Goal: Transaction & Acquisition: Purchase product/service

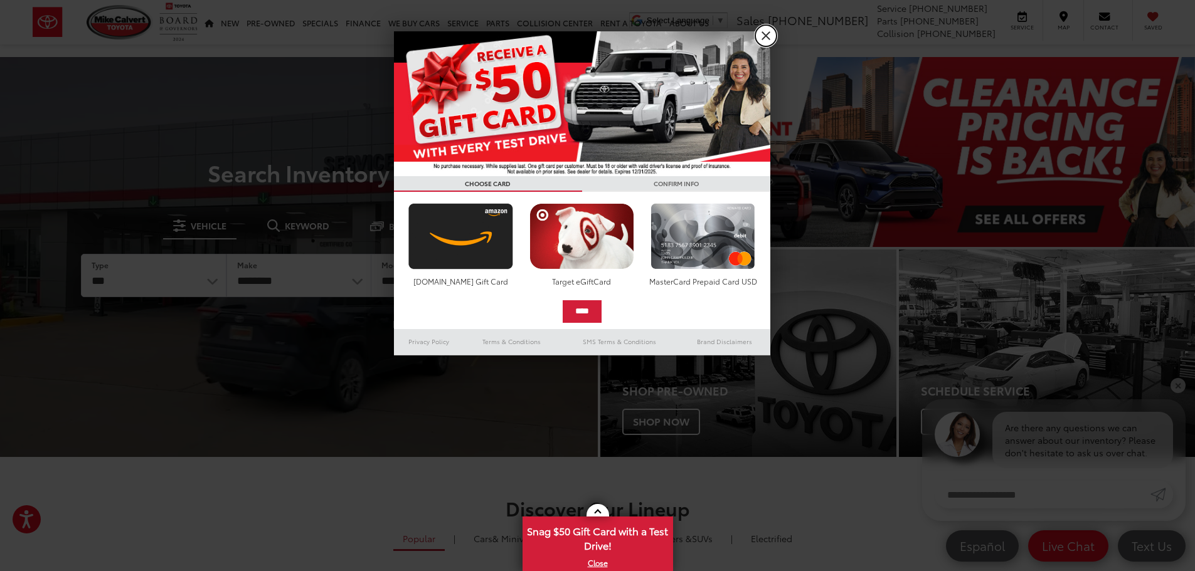
click at [766, 41] on link "X" at bounding box center [765, 35] width 21 height 21
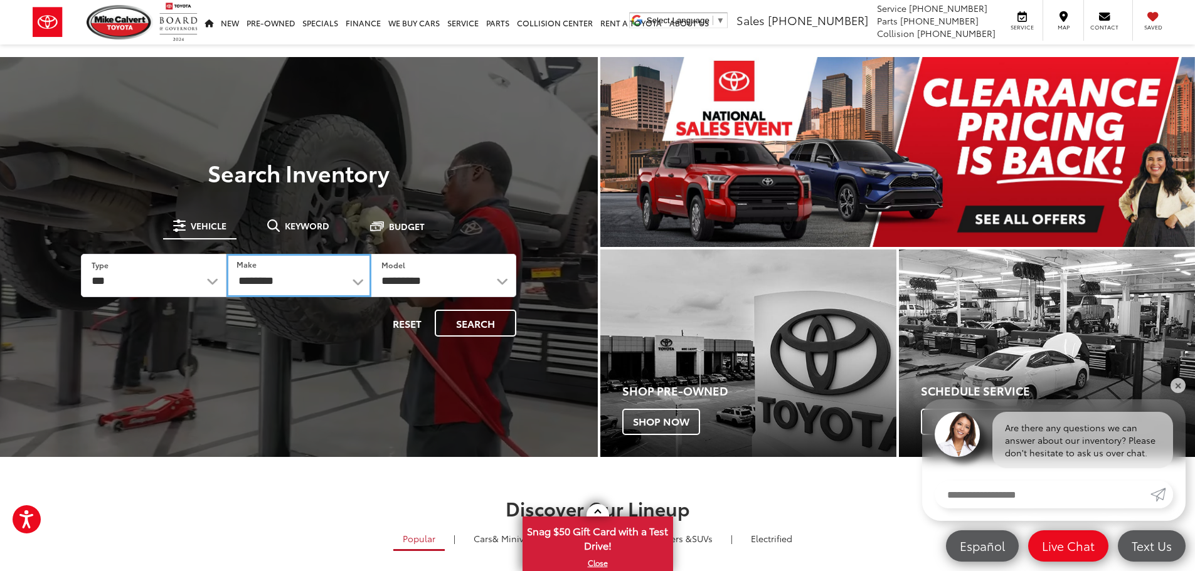
click at [338, 278] on select "**********" at bounding box center [298, 275] width 145 height 43
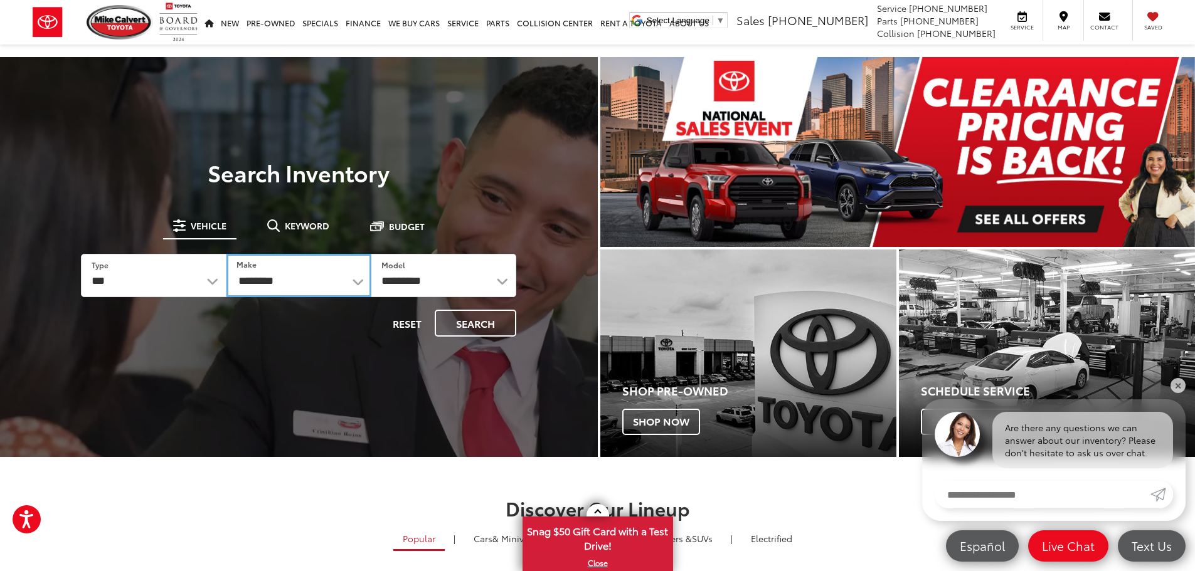
select select "******"
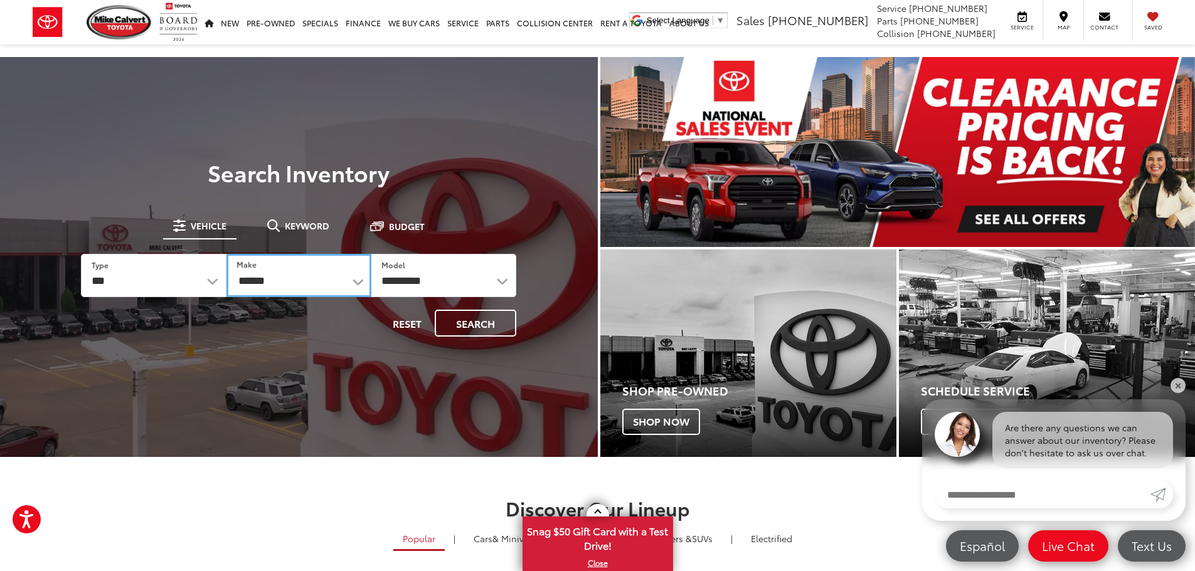
click at [226, 254] on select "**********" at bounding box center [298, 275] width 145 height 43
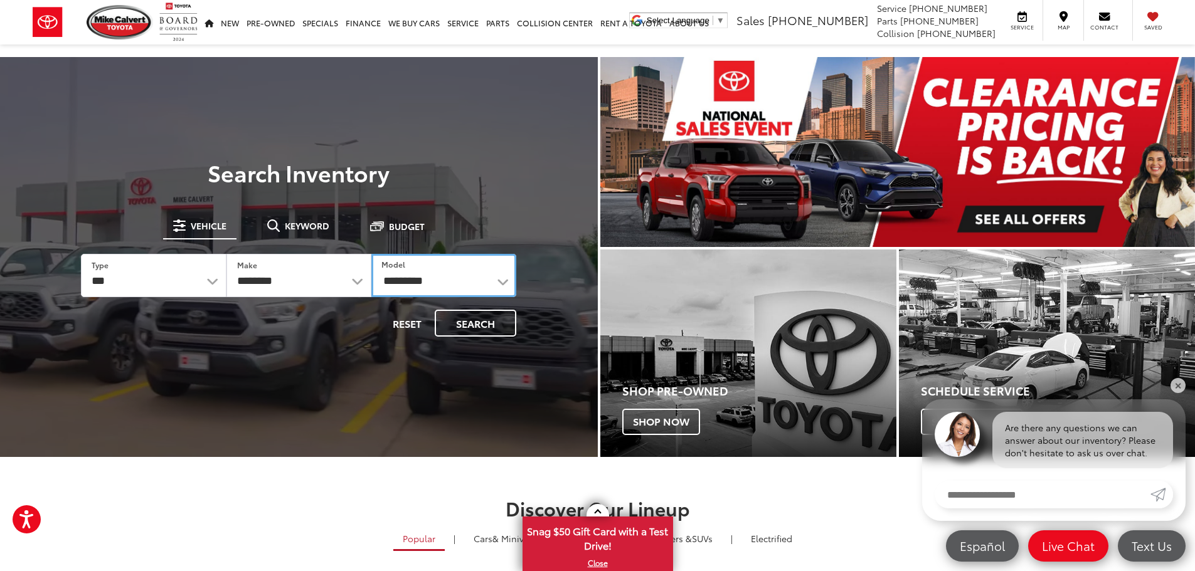
click at [470, 287] on select "**********" at bounding box center [443, 275] width 145 height 43
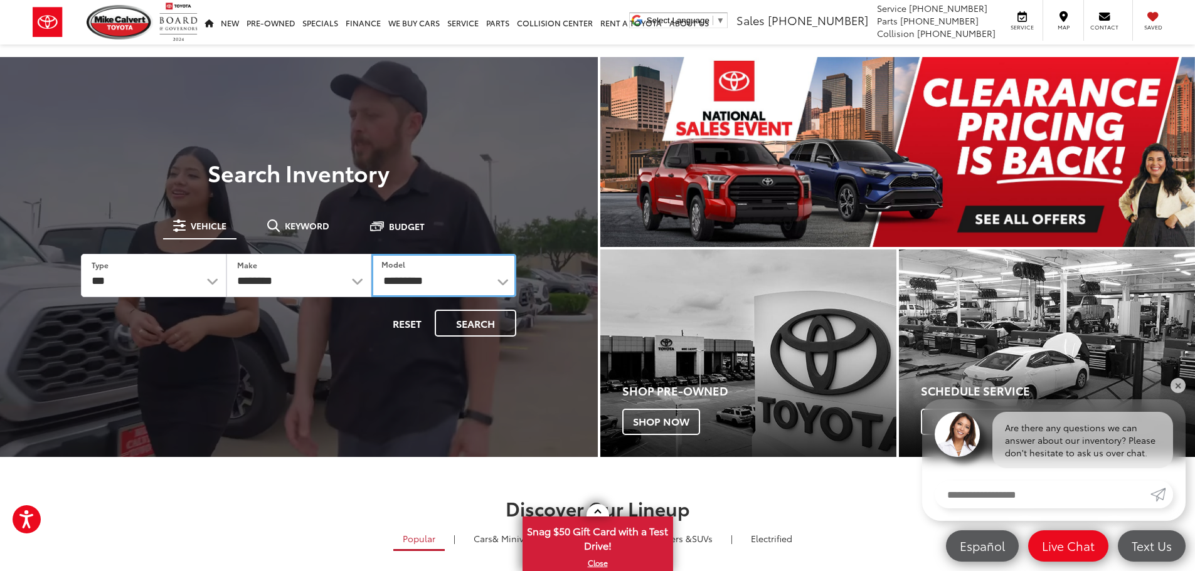
select select "*****"
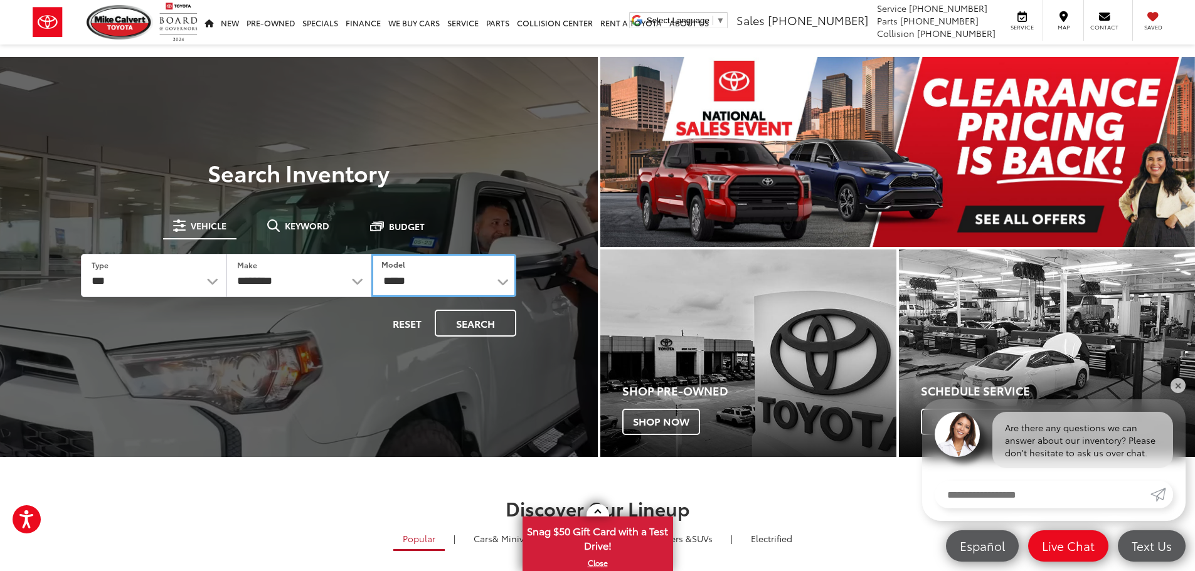
click at [371, 254] on select "**********" at bounding box center [443, 275] width 145 height 43
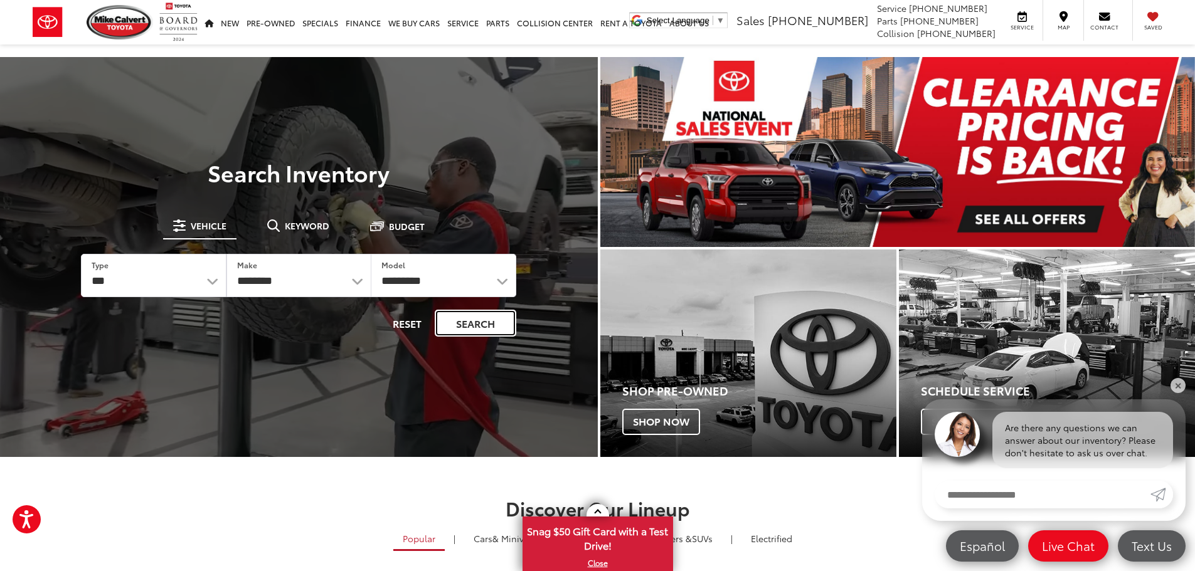
click at [476, 322] on button "Search" at bounding box center [476, 323] width 82 height 27
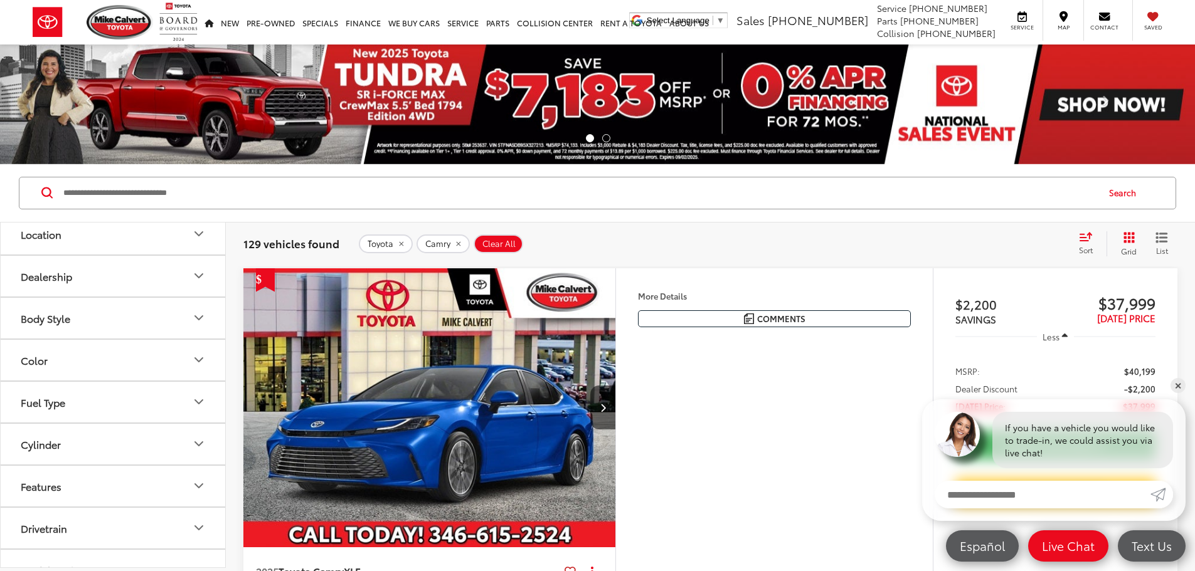
scroll to position [251, 0]
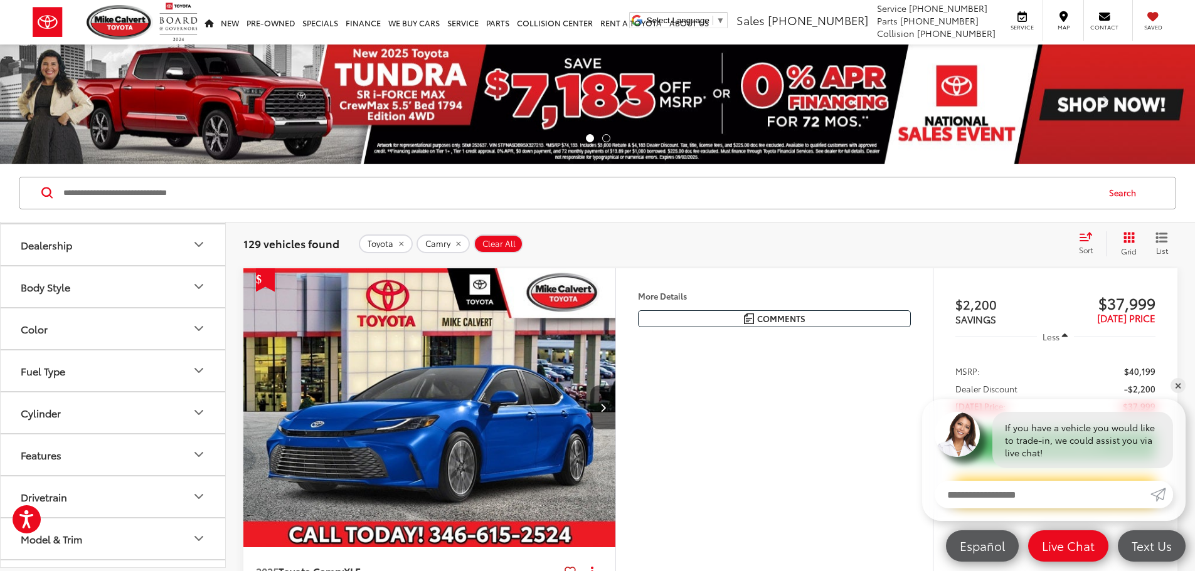
click at [137, 369] on button "Fuel Type" at bounding box center [114, 371] width 226 height 41
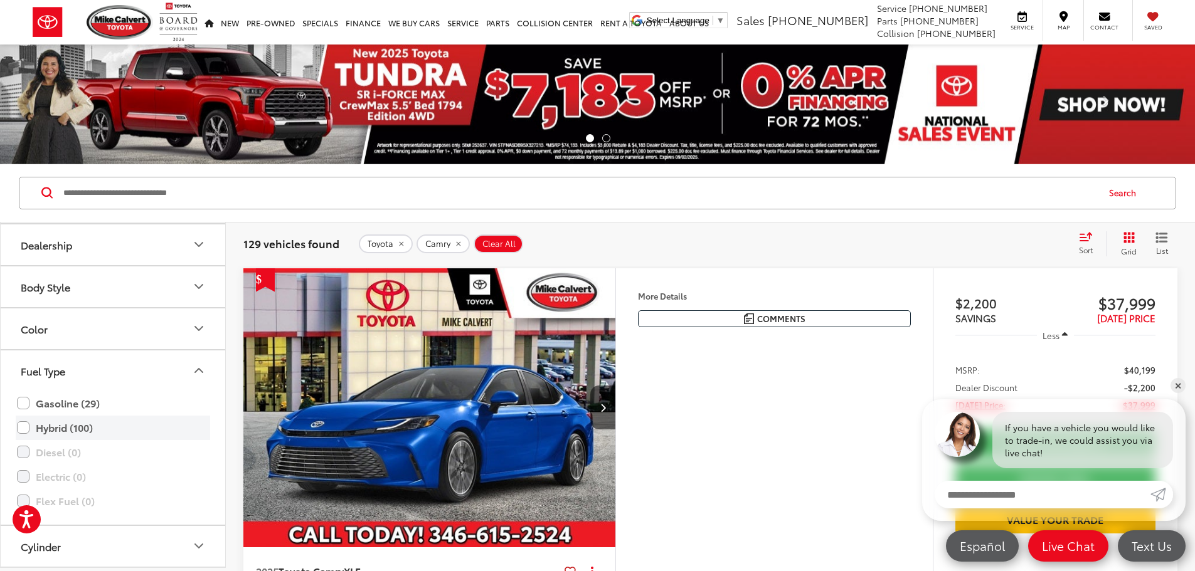
click at [23, 431] on label "Hybrid (100)" at bounding box center [113, 428] width 192 height 22
click at [334, 204] on input "Search by Make, Model, or Keyword" at bounding box center [579, 193] width 1035 height 30
click at [186, 285] on button "Body Style" at bounding box center [114, 286] width 226 height 41
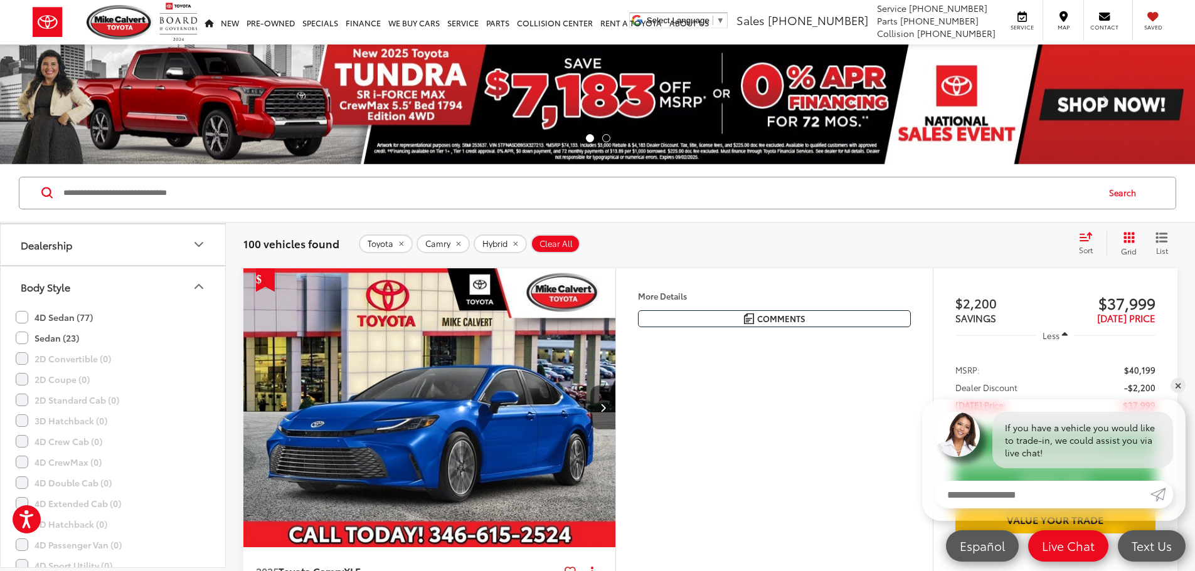
click at [194, 285] on icon "Body Style" at bounding box center [198, 286] width 15 height 15
click at [177, 377] on button "Model & Trim" at bounding box center [114, 379] width 226 height 41
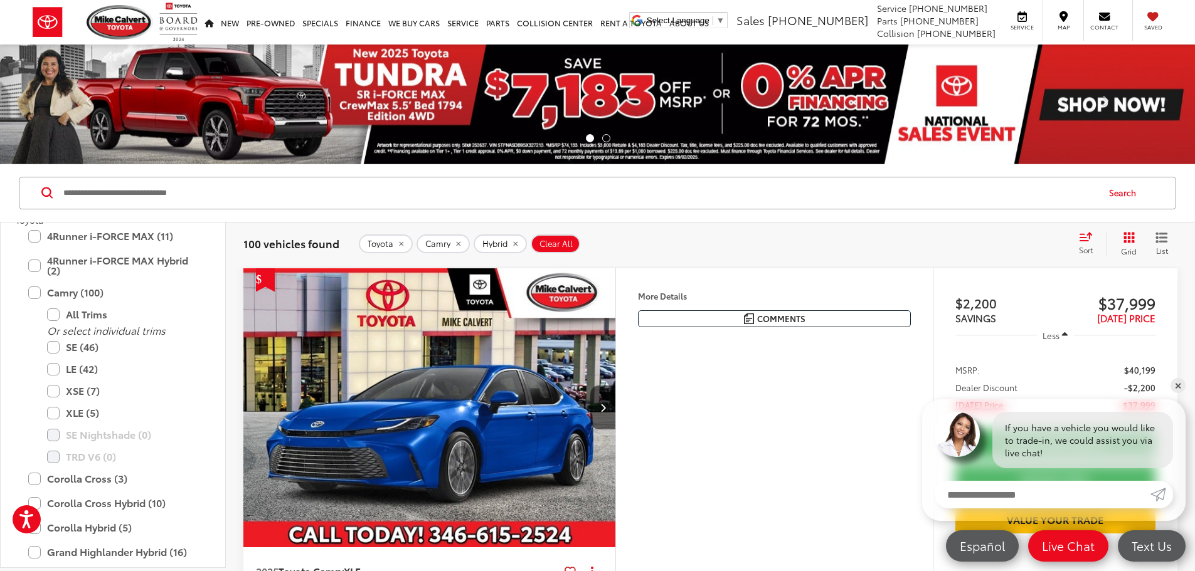
scroll to position [732, 0]
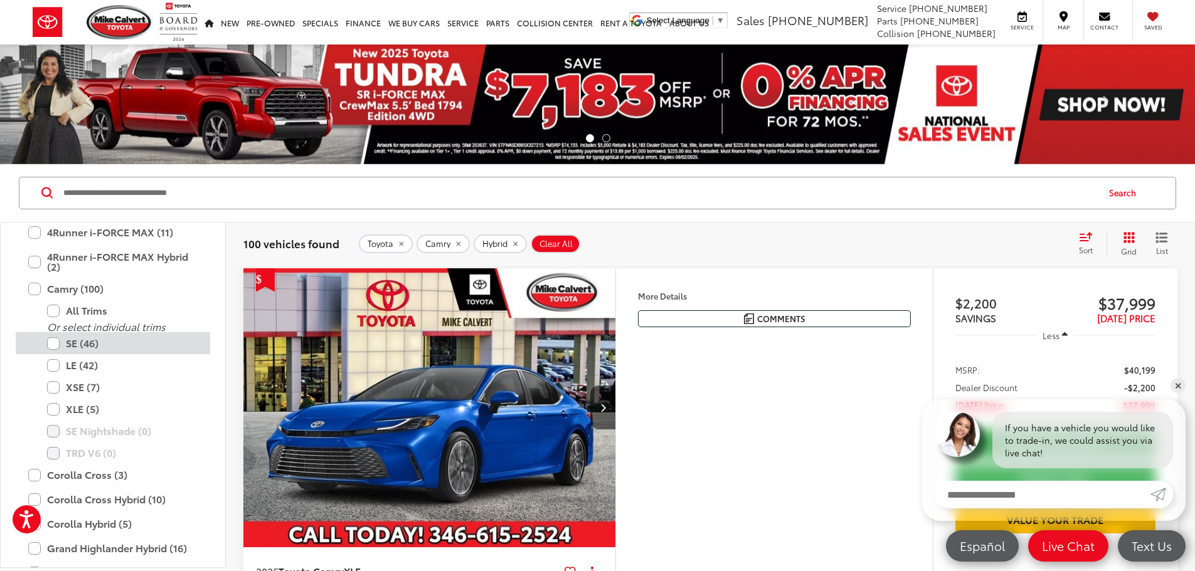
click at [53, 342] on label "SE (46)" at bounding box center [122, 343] width 150 height 22
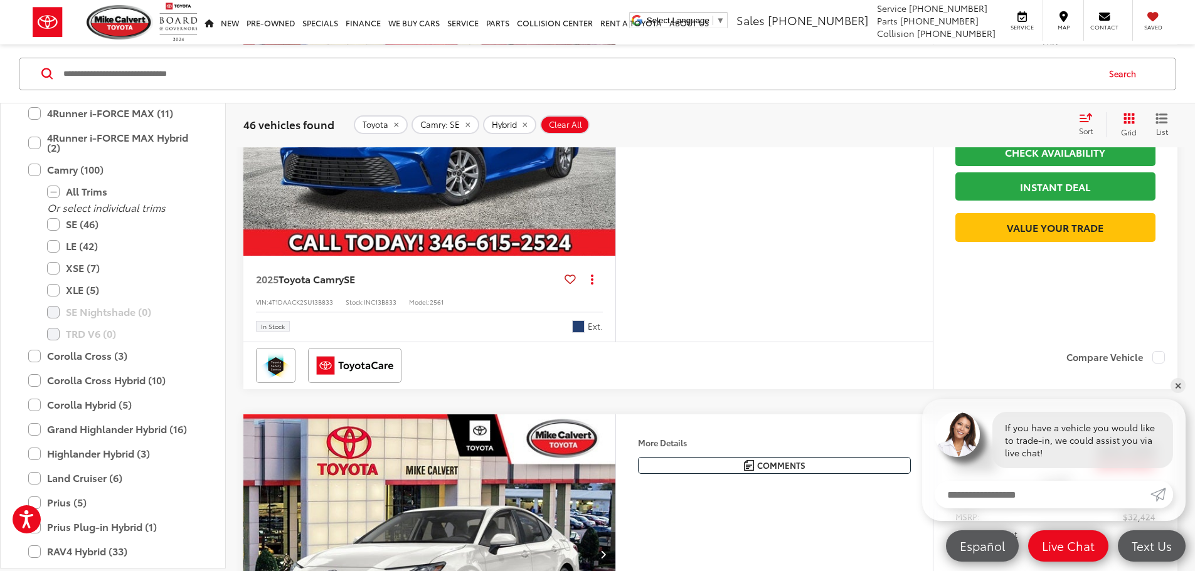
scroll to position [1191, 0]
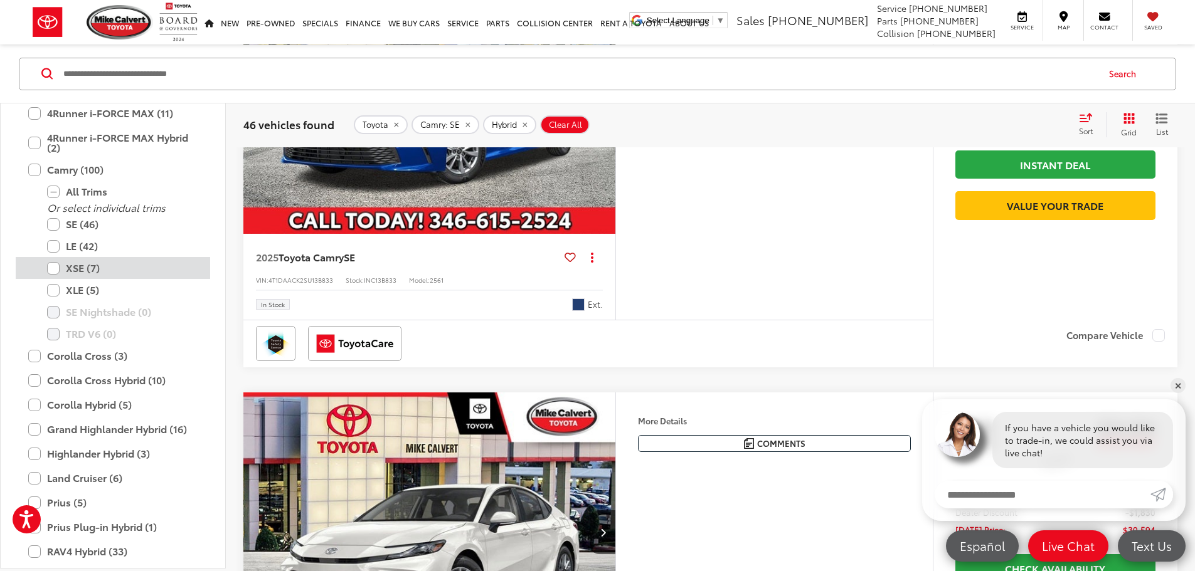
click at [52, 265] on label "XSE (7)" at bounding box center [122, 268] width 150 height 22
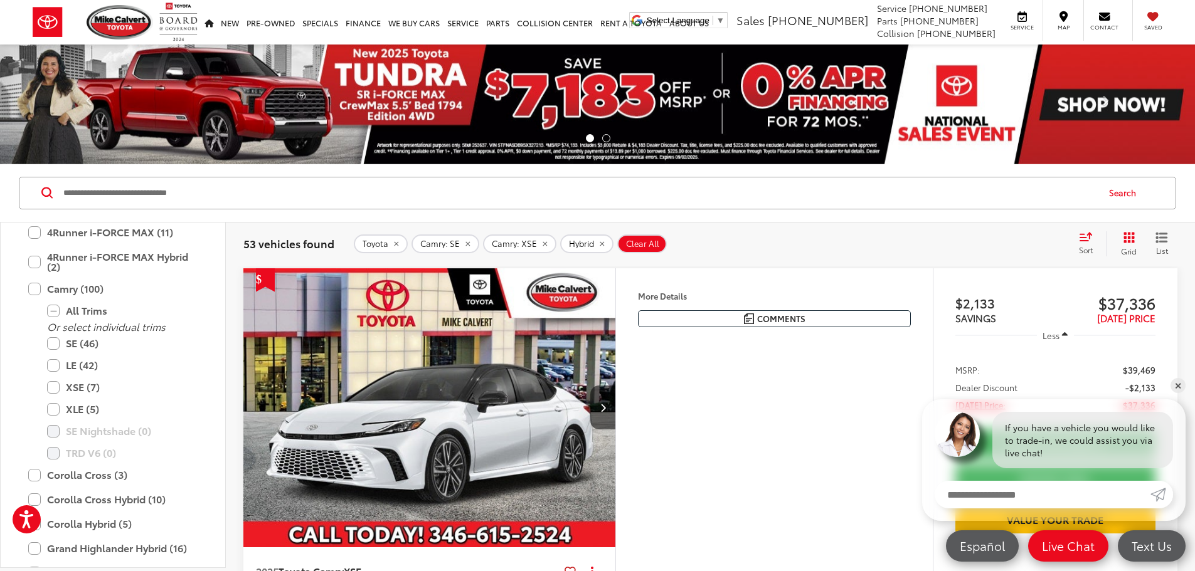
click at [1079, 245] on span "Sort" at bounding box center [1086, 250] width 14 height 11
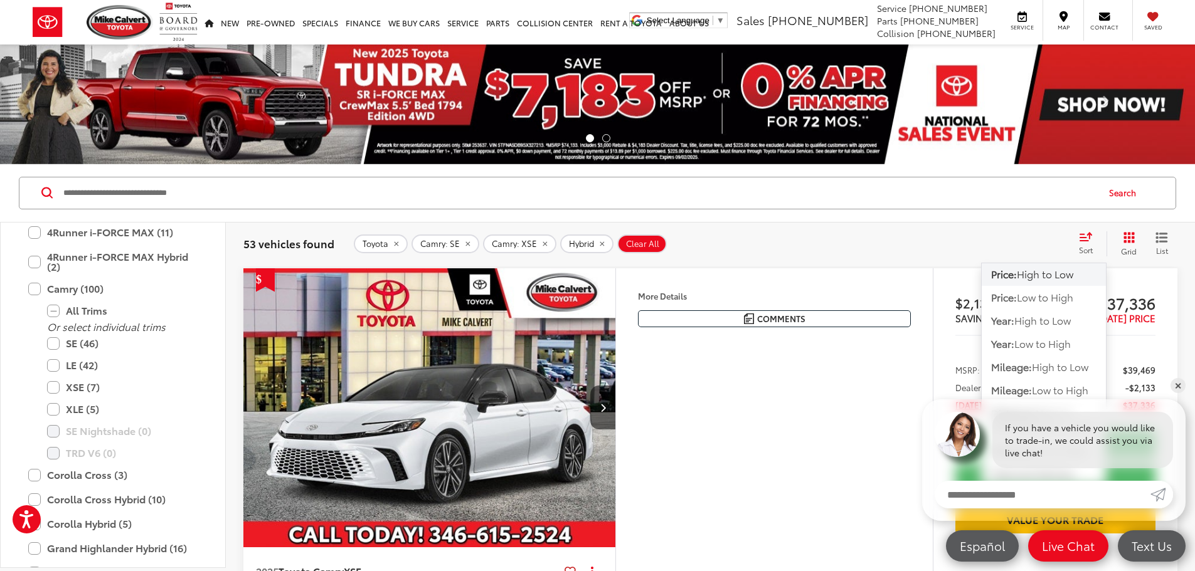
click at [1056, 280] on span "High to Low" at bounding box center [1044, 273] width 56 height 14
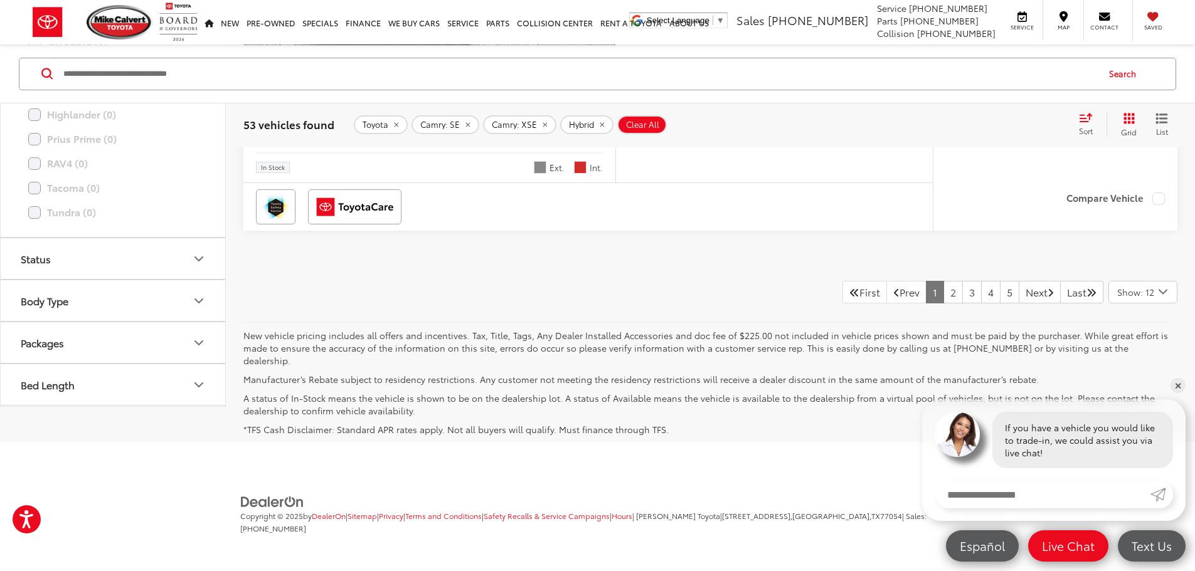
scroll to position [5957, 0]
click at [181, 322] on button "Body Type" at bounding box center [114, 301] width 226 height 41
click at [176, 291] on button "Color" at bounding box center [114, 270] width 226 height 41
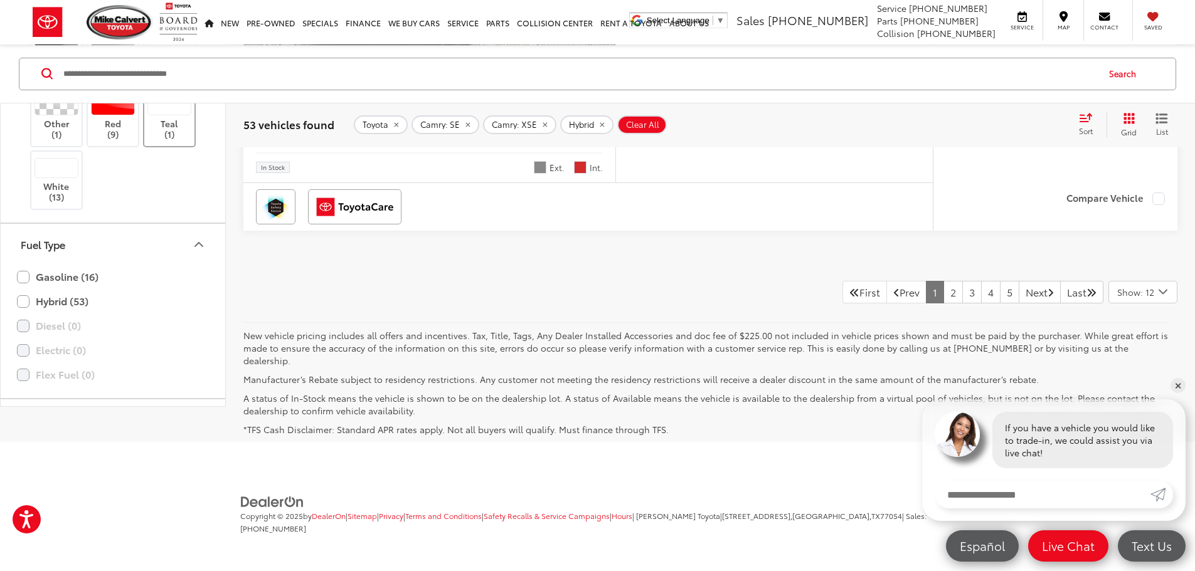
click at [164, 115] on div at bounding box center [169, 105] width 45 height 20
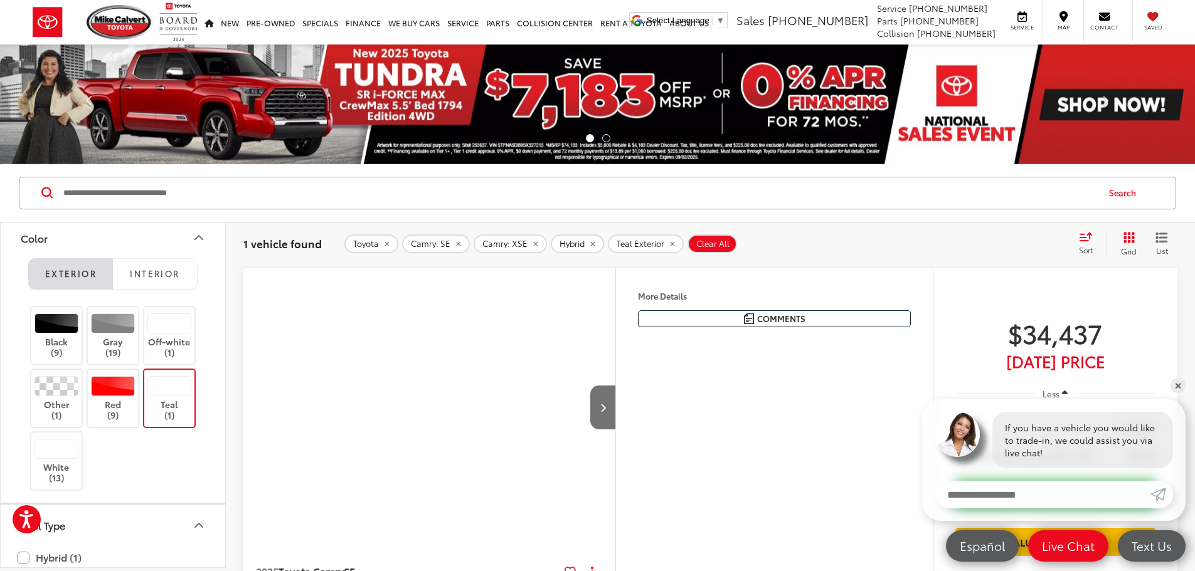
click at [60, 287] on li "Exterior" at bounding box center [70, 273] width 85 height 31
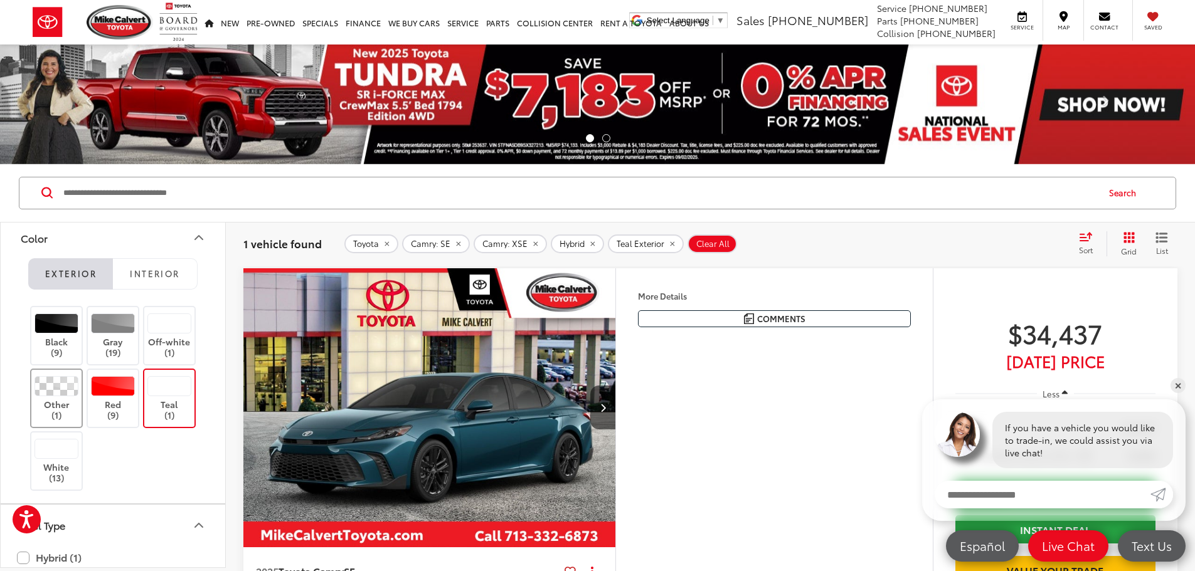
click at [65, 398] on label "Other (1)" at bounding box center [56, 398] width 51 height 45
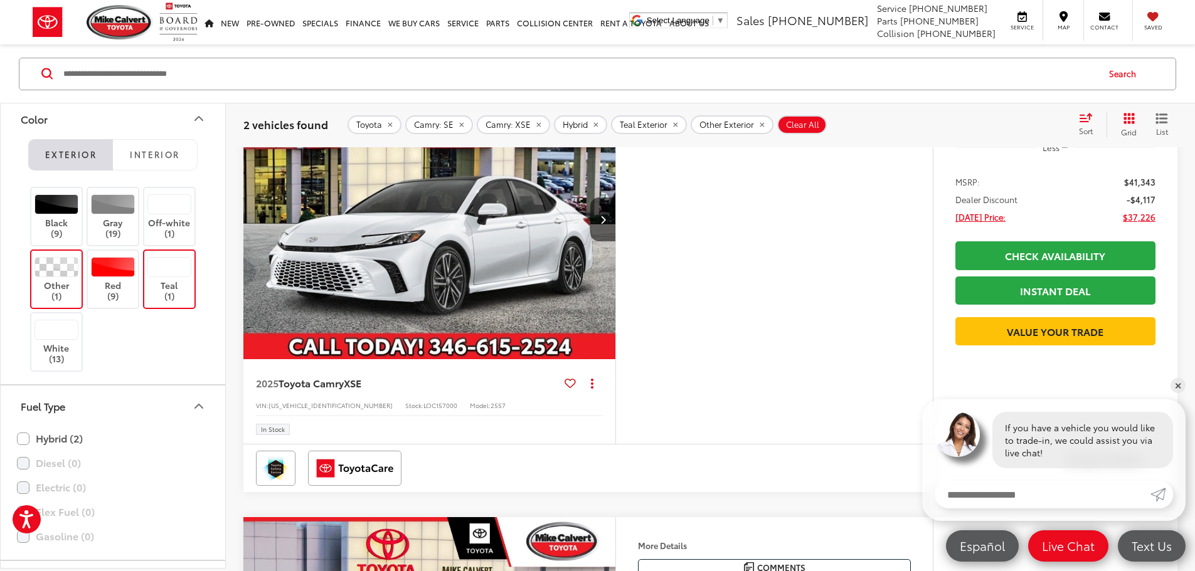
scroll to position [125, 0]
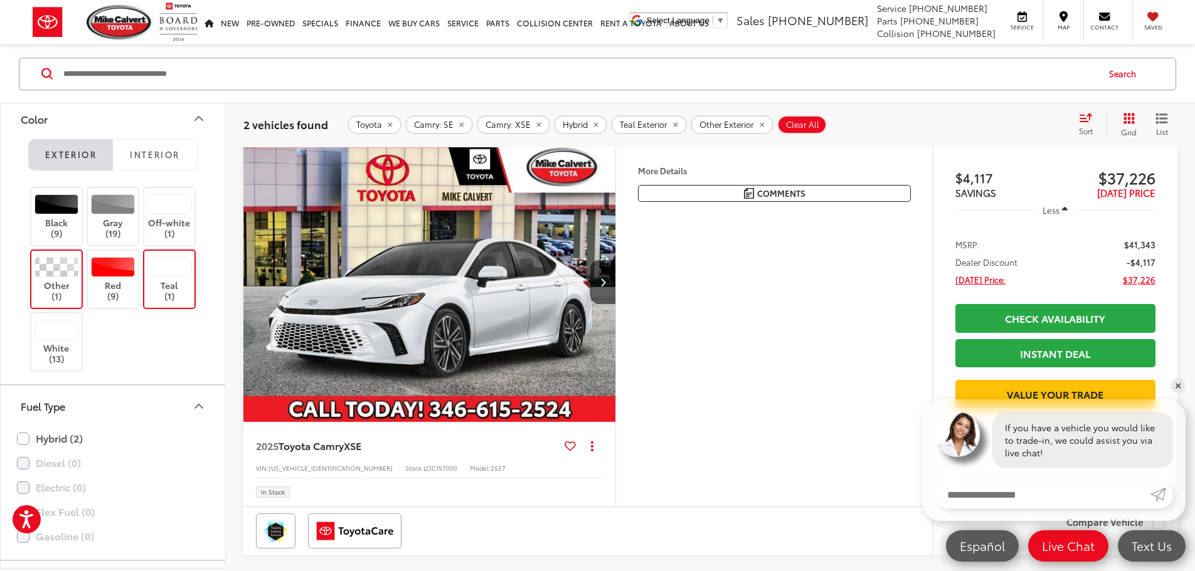
click at [0, 0] on button "More..." at bounding box center [0, 0] width 0 height 0
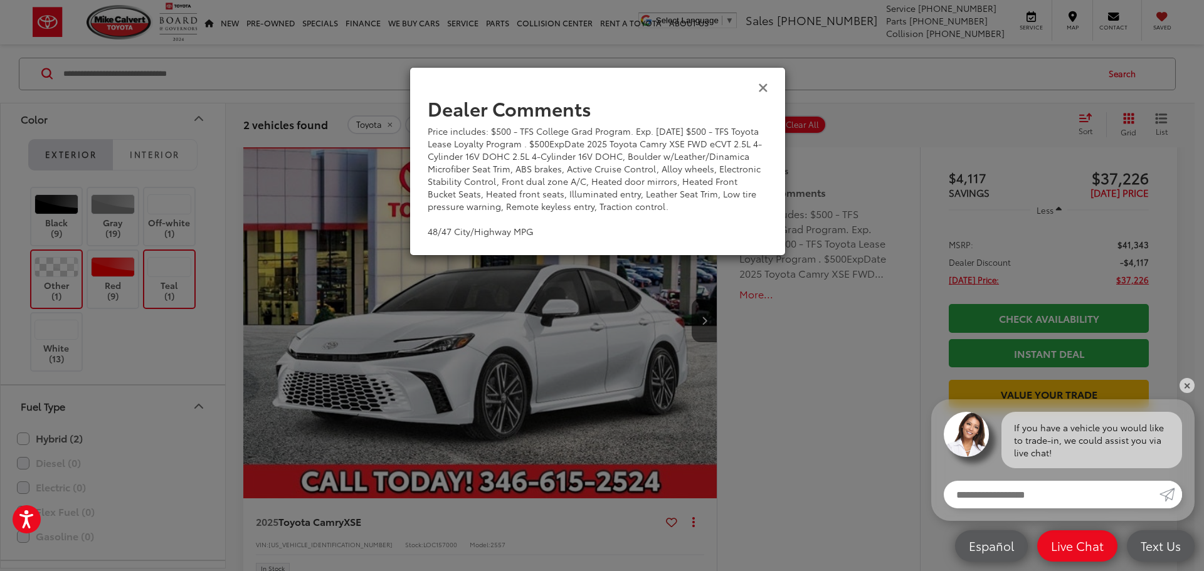
click at [761, 83] on icon "Close" at bounding box center [763, 86] width 10 height 13
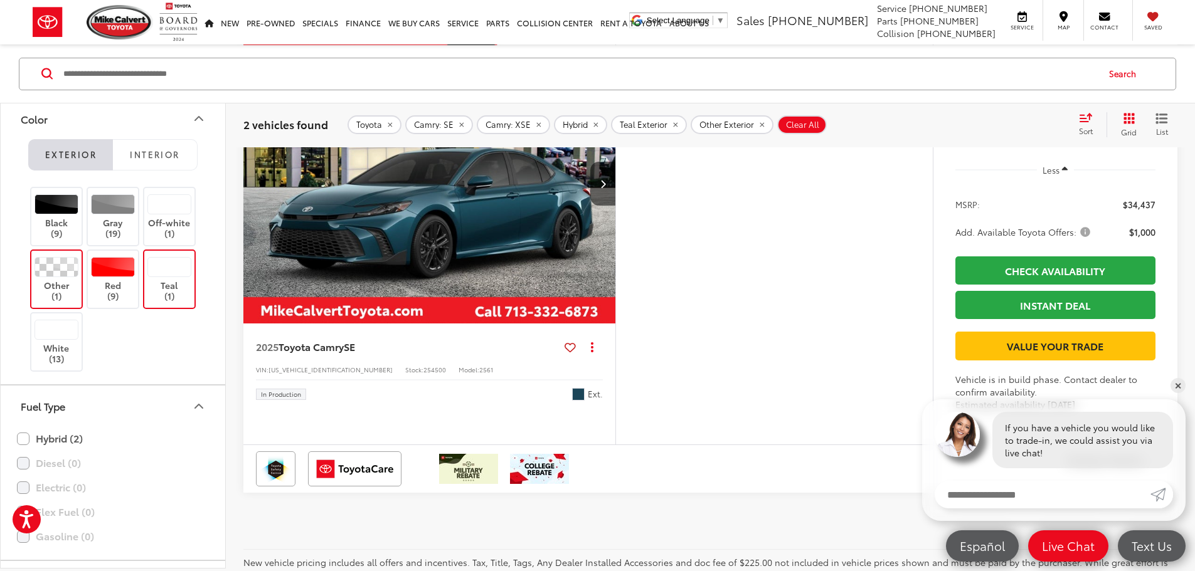
scroll to position [623, 0]
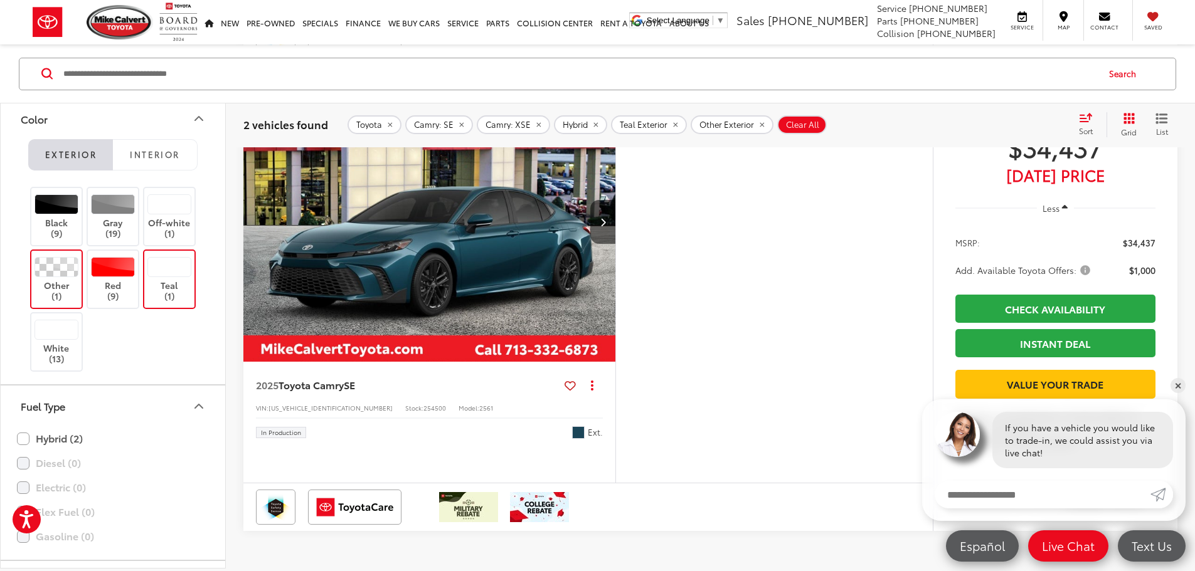
click at [608, 297] on img "2025 Toyota Camry SE 0" at bounding box center [430, 222] width 374 height 280
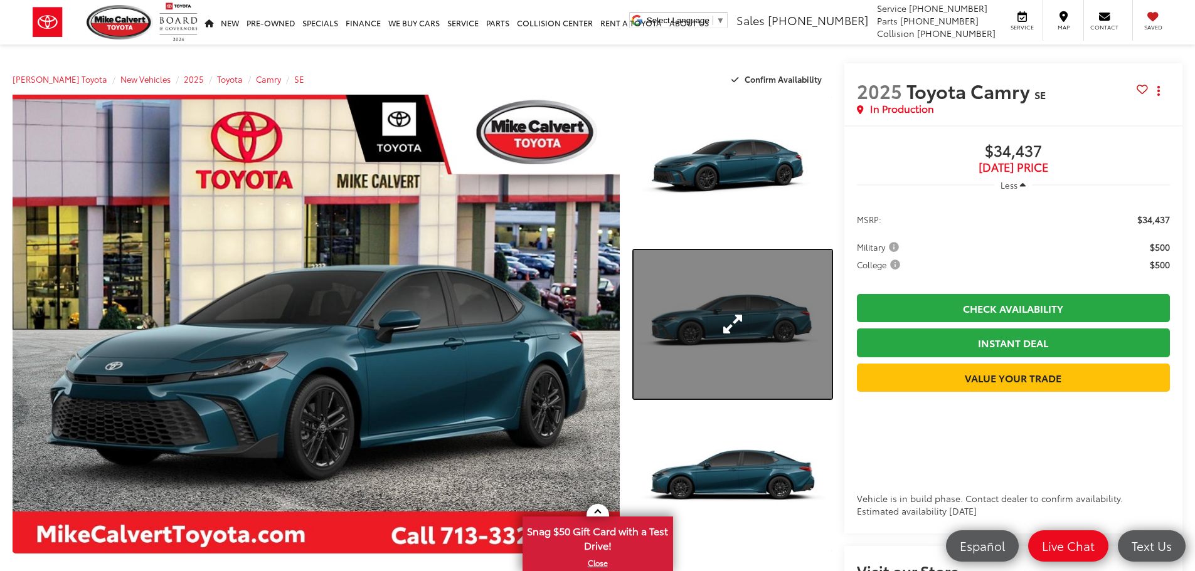
click at [712, 305] on link "Expand Photo 2" at bounding box center [732, 324] width 198 height 149
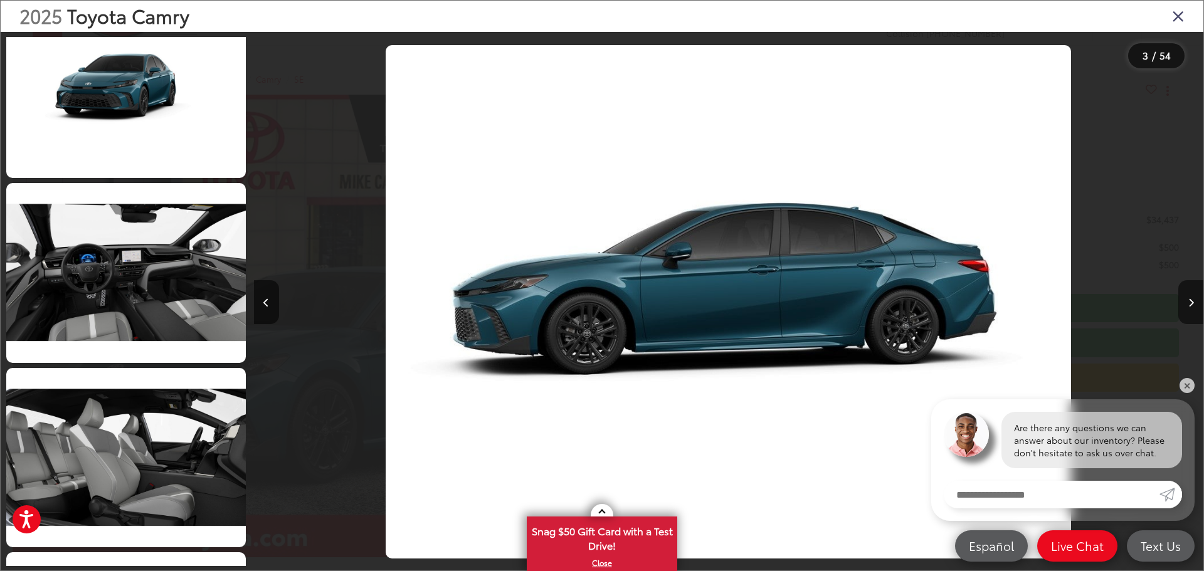
scroll to position [3557, 0]
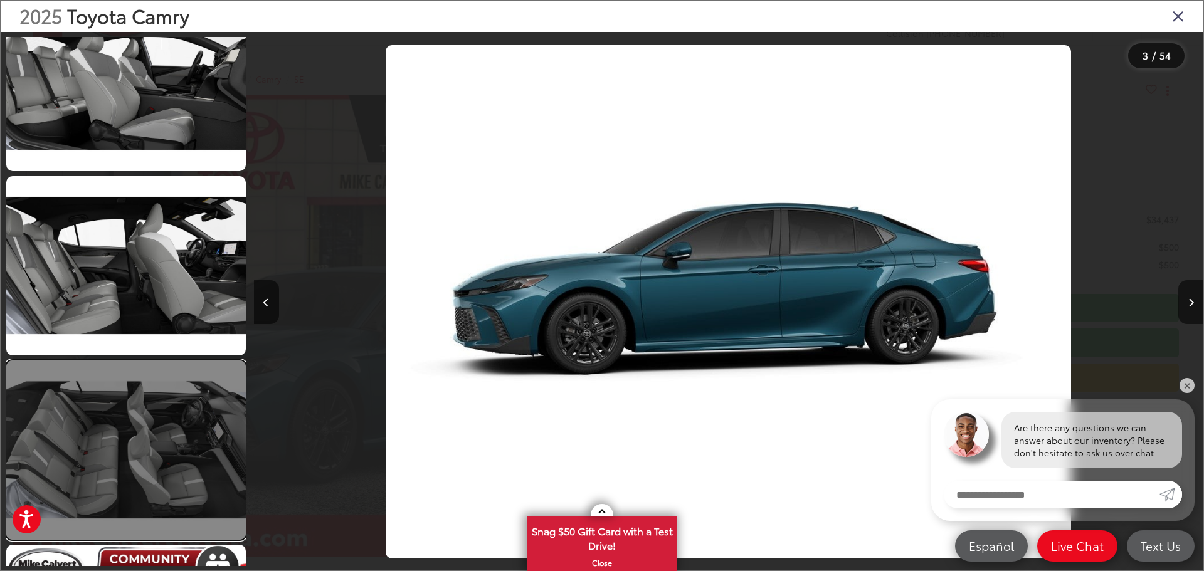
click at [193, 430] on link at bounding box center [126, 450] width 240 height 179
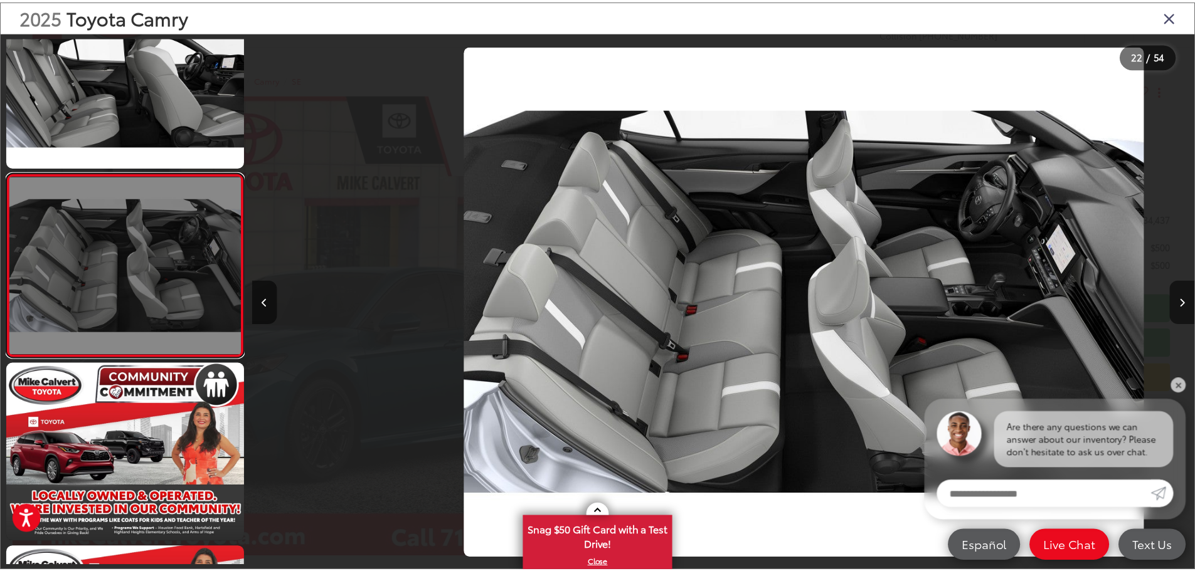
scroll to position [0, 19942]
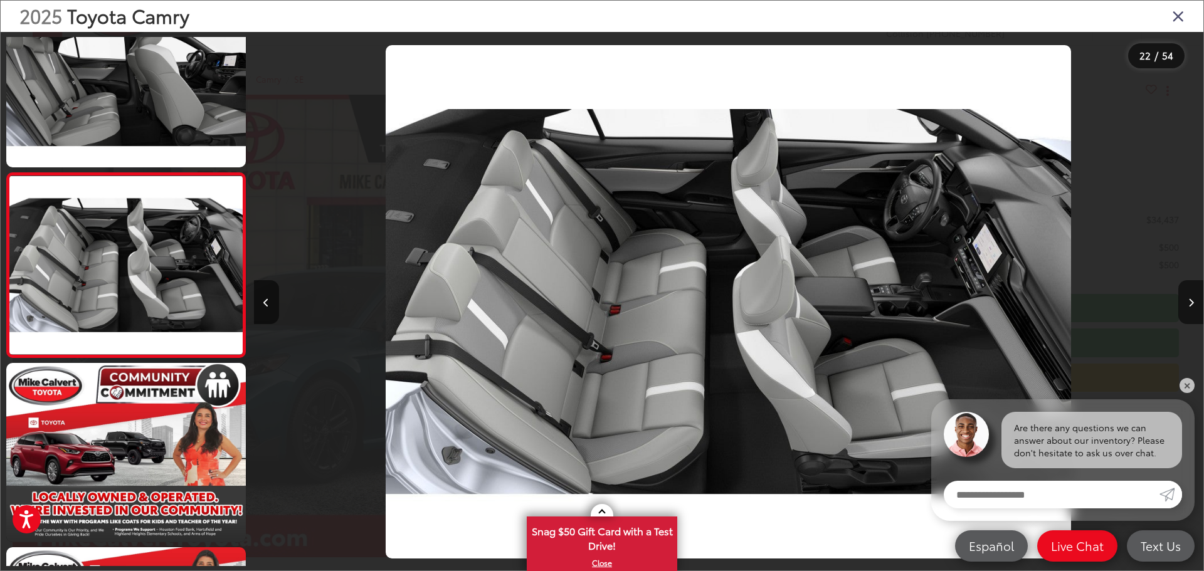
click at [1176, 14] on icon "Close gallery" at bounding box center [1178, 16] width 13 height 16
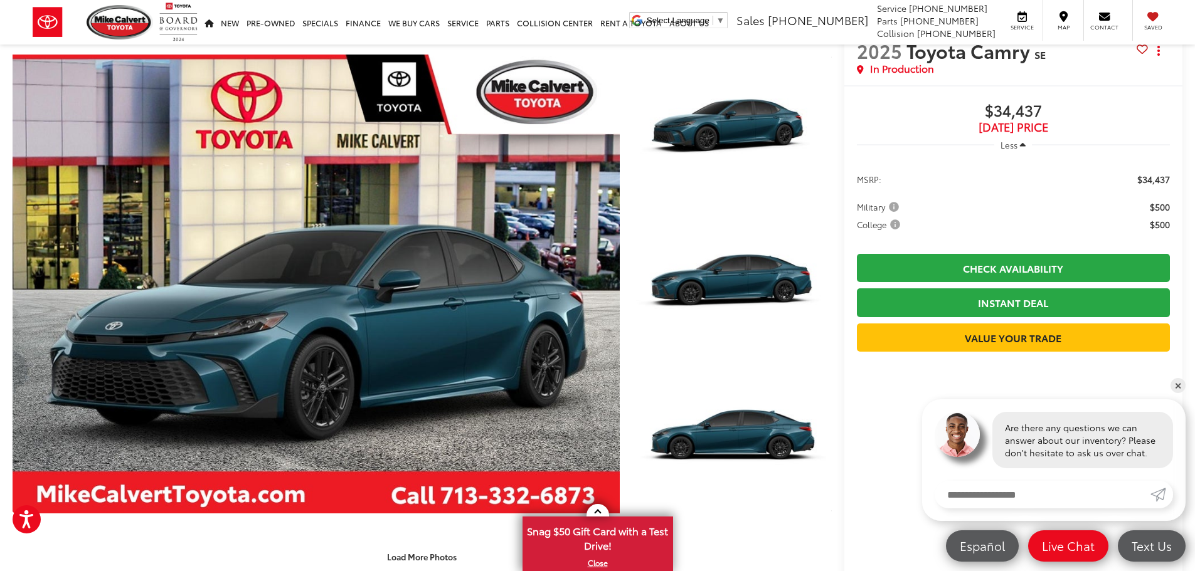
scroll to position [63, 0]
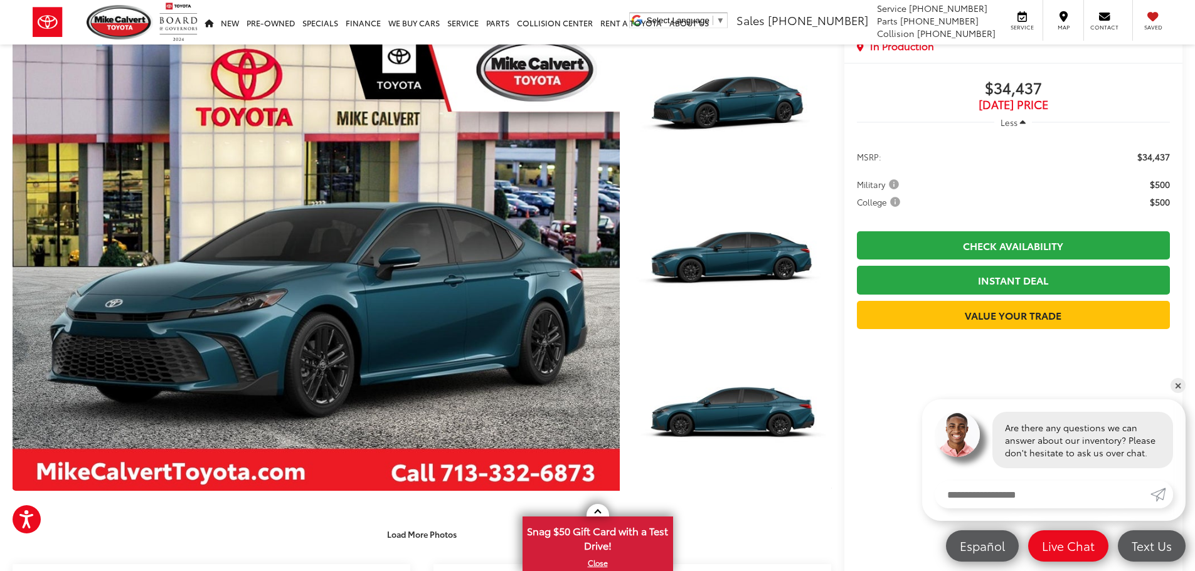
click at [892, 184] on span "Military" at bounding box center [879, 184] width 45 height 13
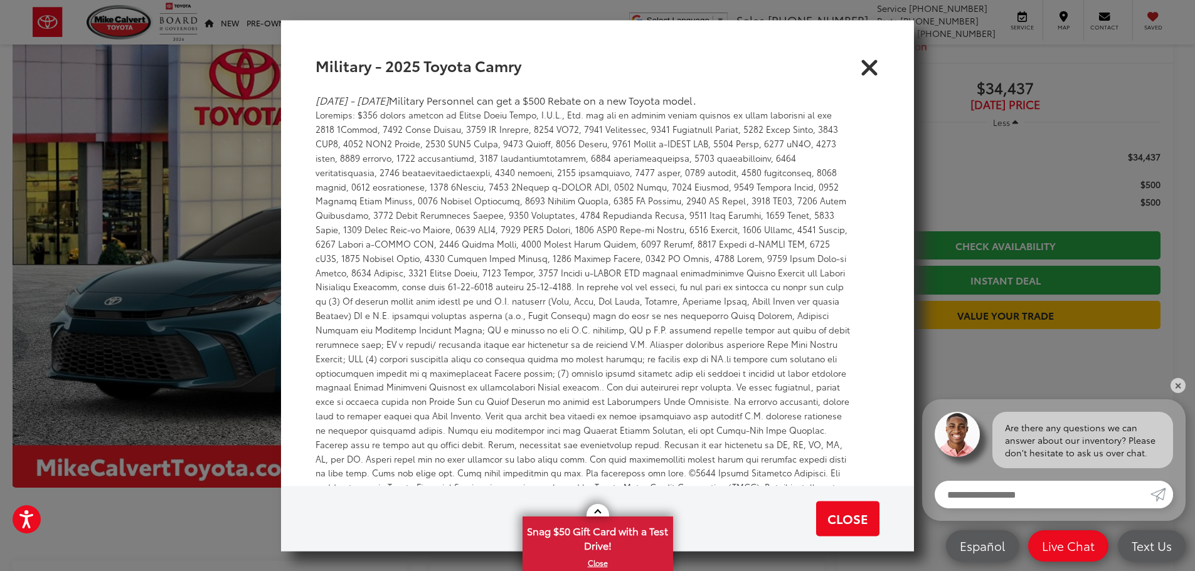
click at [863, 68] on icon "Close" at bounding box center [869, 65] width 20 height 20
